Goal: Feedback & Contribution: Leave review/rating

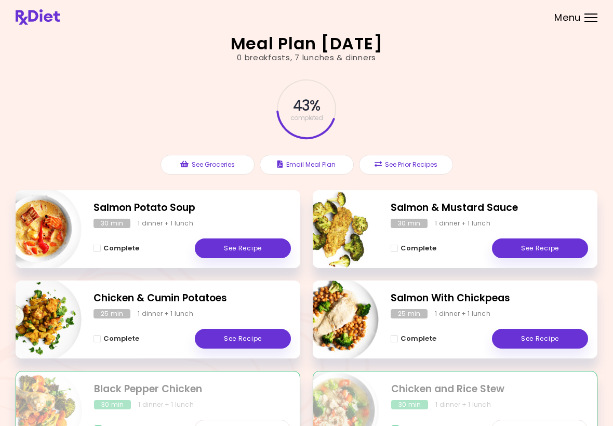
scroll to position [160, 0]
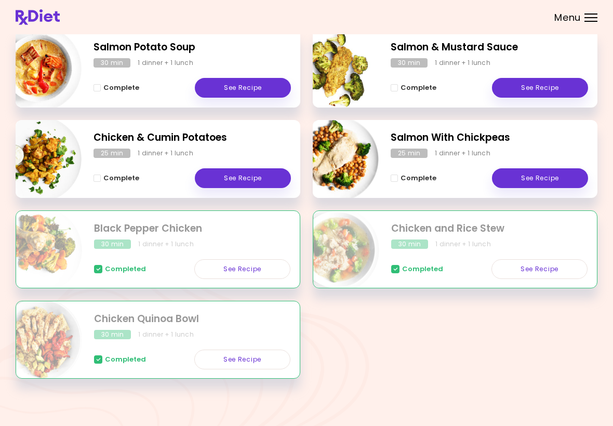
click at [433, 341] on div "Salmon Potato Soup 30 min 1 dinner + 1 lunch Complete See Recipe Salmon & Musta…" at bounding box center [307, 210] width 582 height 361
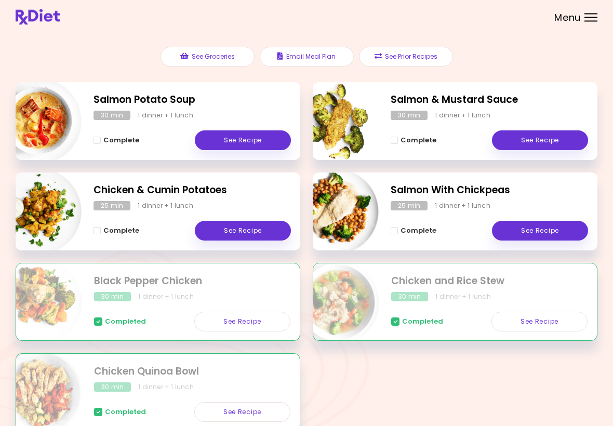
scroll to position [109, 0]
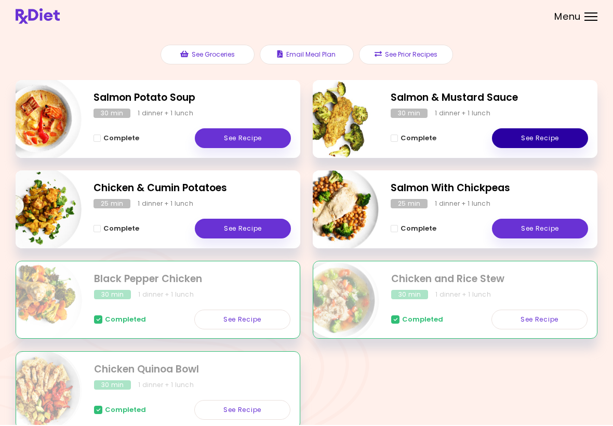
click at [542, 136] on link "See Recipe" at bounding box center [540, 139] width 96 height 20
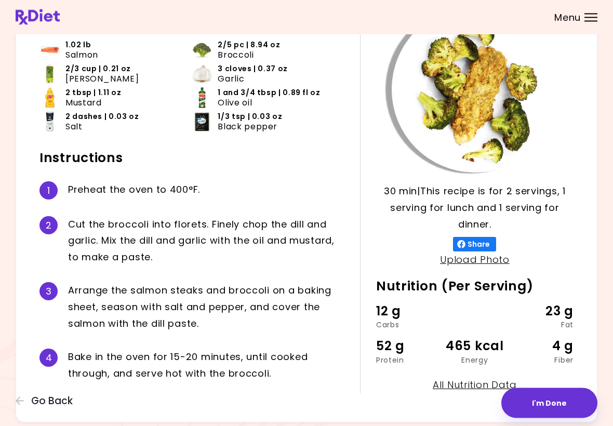
scroll to position [111, 0]
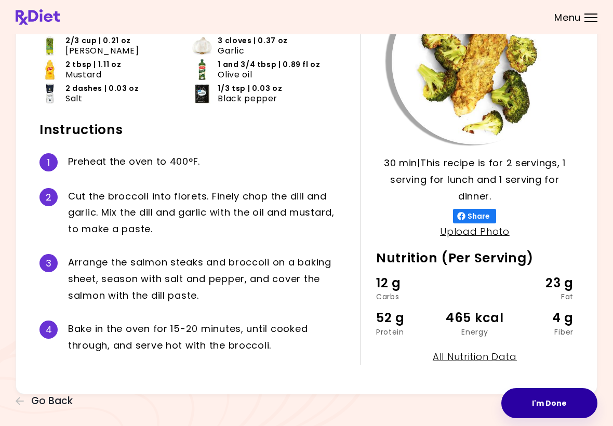
click at [554, 400] on button "I'm Done" at bounding box center [549, 403] width 96 height 30
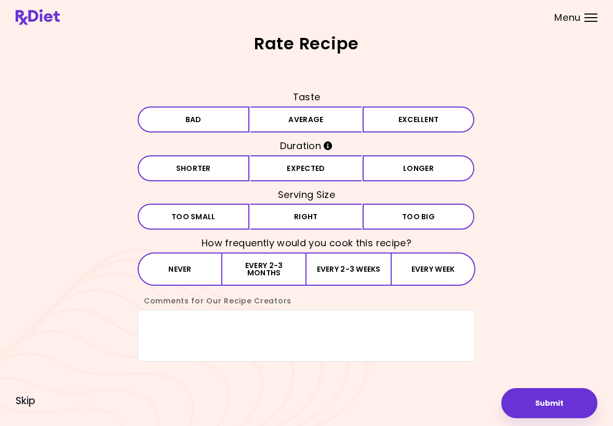
click at [219, 116] on button "Bad" at bounding box center [194, 119] width 112 height 26
click at [327, 169] on button "Expected" at bounding box center [306, 168] width 112 height 26
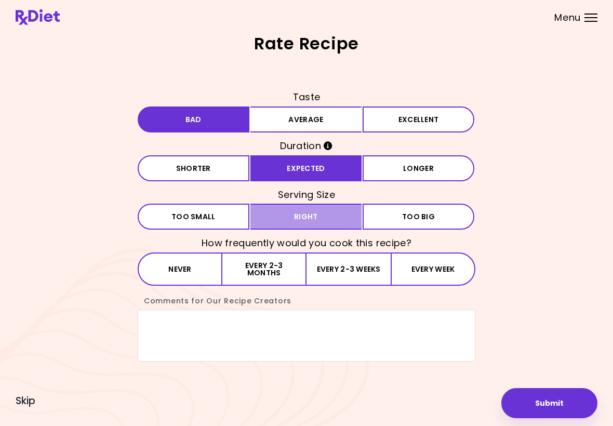
click at [329, 214] on button "Right" at bounding box center [306, 217] width 112 height 26
click at [189, 278] on button "Never" at bounding box center [180, 268] width 85 height 33
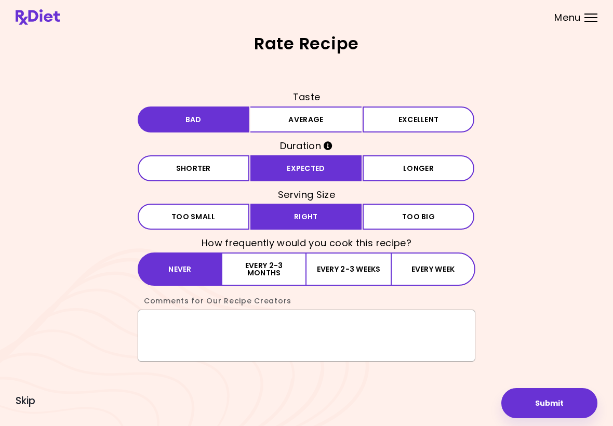
click at [185, 331] on textarea "Comments for Our Recipe Creators" at bounding box center [307, 335] width 338 height 52
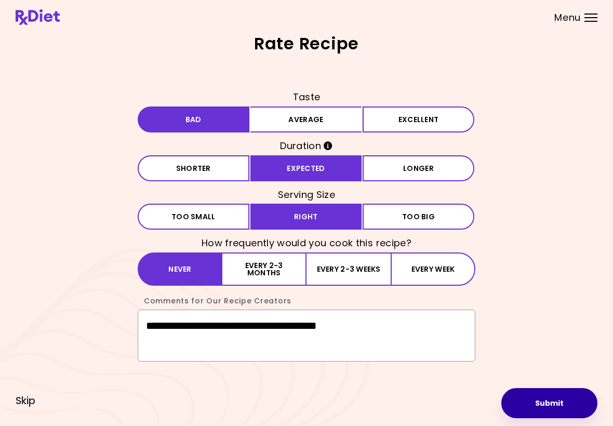
type textarea "**********"
click at [549, 398] on button "Submit" at bounding box center [549, 403] width 96 height 30
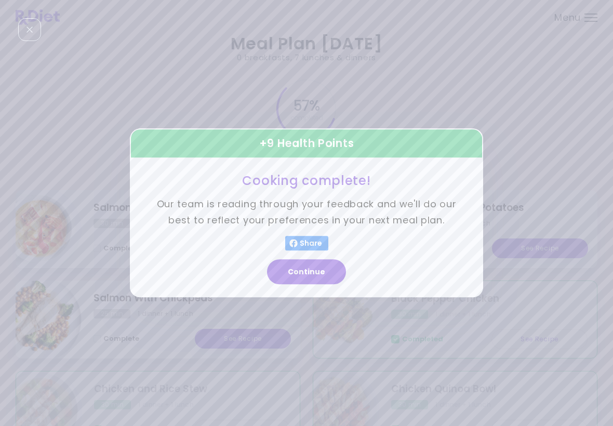
click at [320, 275] on button "Continue" at bounding box center [306, 272] width 79 height 25
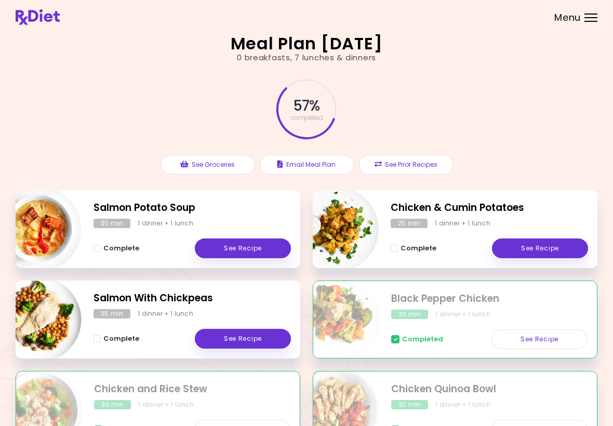
click at [569, 18] on span "Menu" at bounding box center [567, 17] width 26 height 9
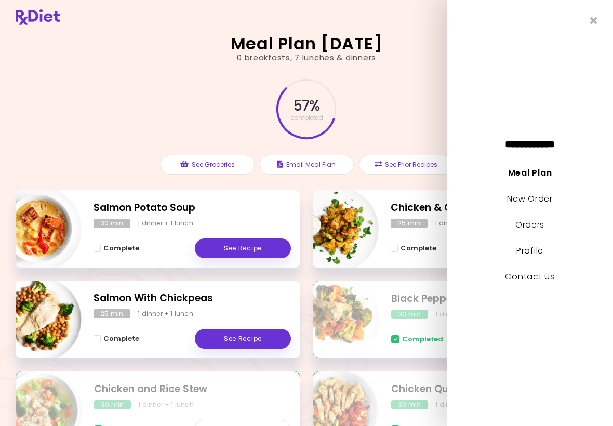
click at [538, 198] on link "New Order" at bounding box center [529, 199] width 45 height 12
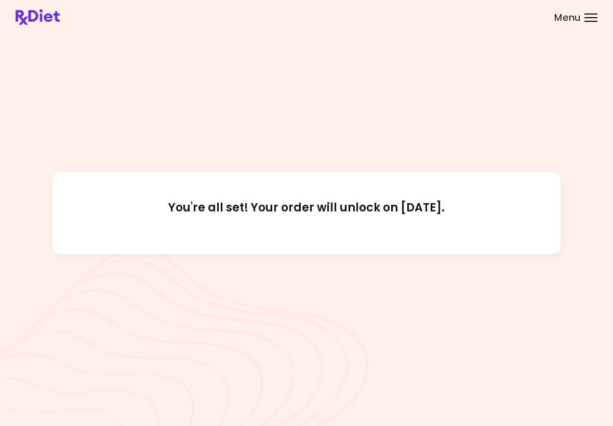
click at [585, 17] on div "Menu" at bounding box center [590, 18] width 13 height 8
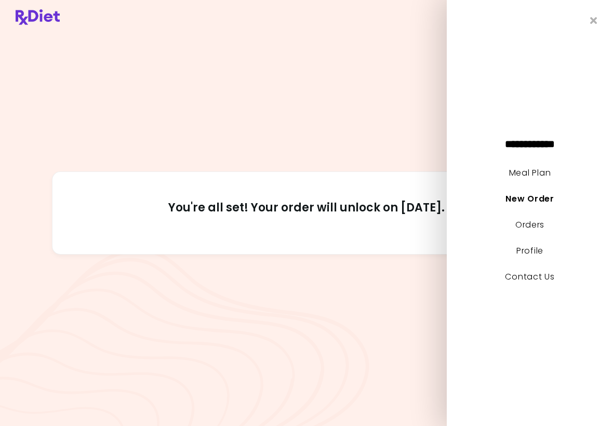
click at [539, 173] on link "Meal Plan" at bounding box center [530, 173] width 42 height 12
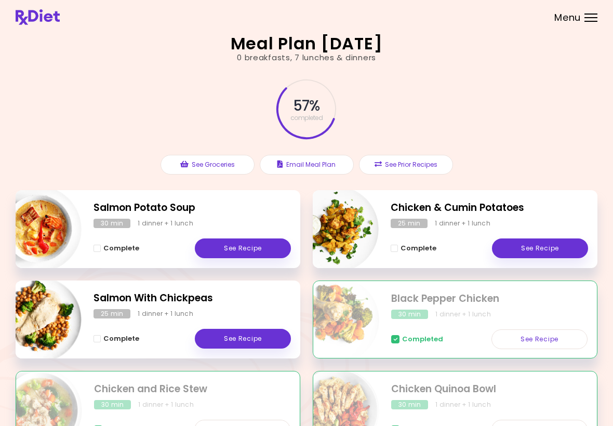
click at [566, 22] on span "Menu" at bounding box center [567, 17] width 26 height 9
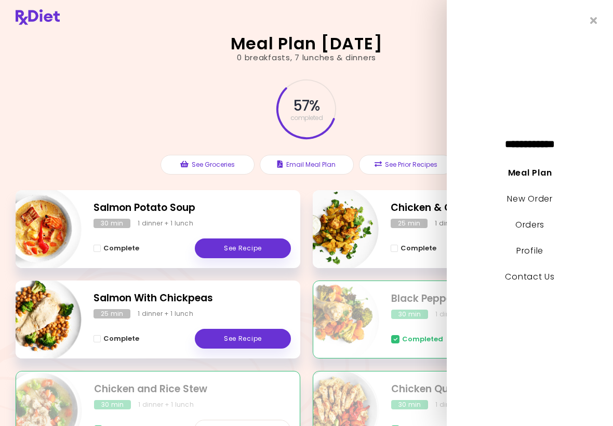
click at [535, 253] on link "Profile" at bounding box center [529, 251] width 27 height 12
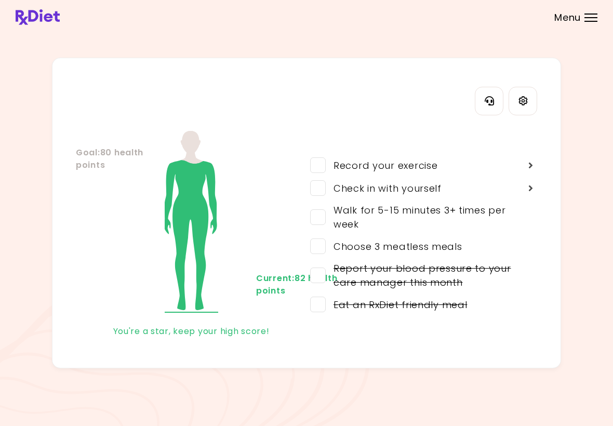
click at [576, 21] on span "Menu" at bounding box center [567, 17] width 26 height 9
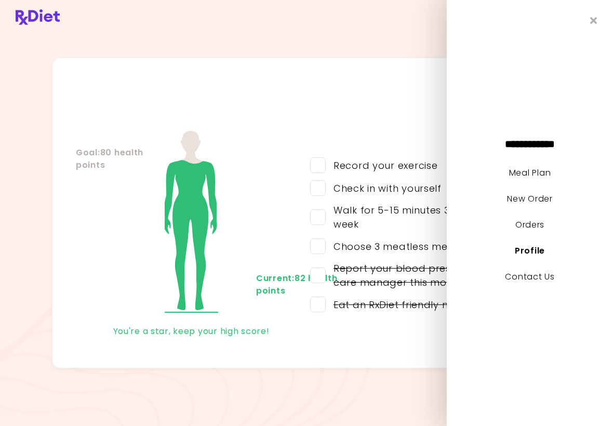
click at [540, 222] on link "Orders" at bounding box center [529, 225] width 29 height 12
